Goal: Connect with others: Connect with others

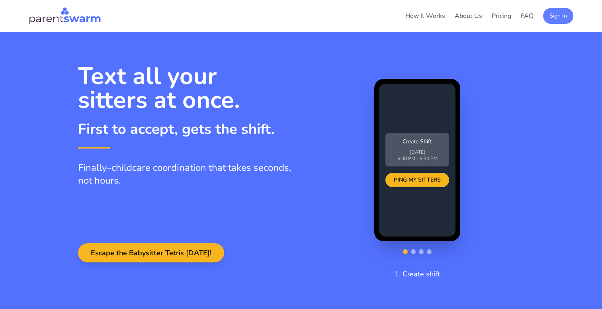
click at [561, 16] on button "Sign In" at bounding box center [558, 16] width 30 height 16
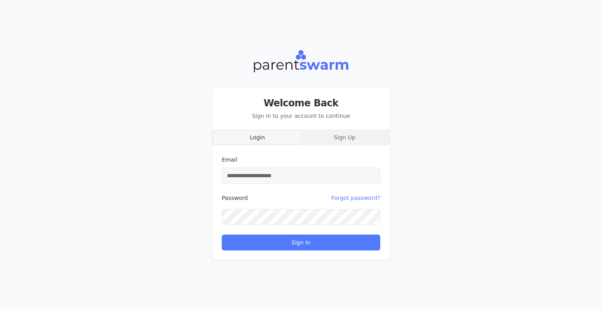
click at [298, 167] on div "Email" at bounding box center [301, 169] width 159 height 29
click at [296, 176] on input "Email" at bounding box center [301, 176] width 159 height 16
type input "**********"
click at [222, 235] on button "Sign In" at bounding box center [301, 243] width 159 height 16
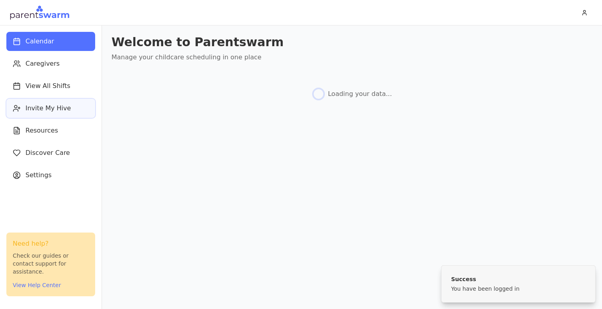
click at [46, 111] on span "Invite My Hive" at bounding box center [47, 109] width 45 height 10
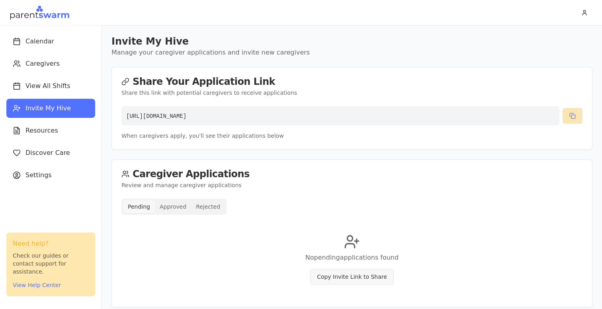
click at [571, 119] on button at bounding box center [573, 116] width 20 height 16
